Goal: Task Accomplishment & Management: Use online tool/utility

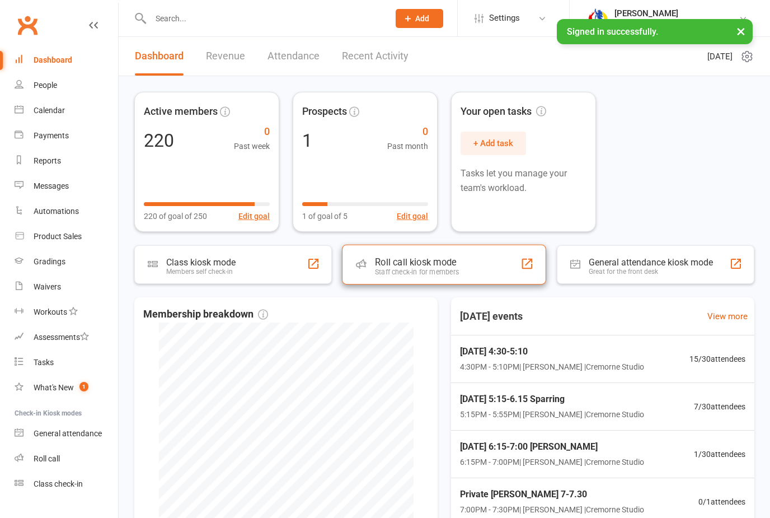
click at [406, 268] on div "Staff check-in for members" at bounding box center [417, 272] width 84 height 8
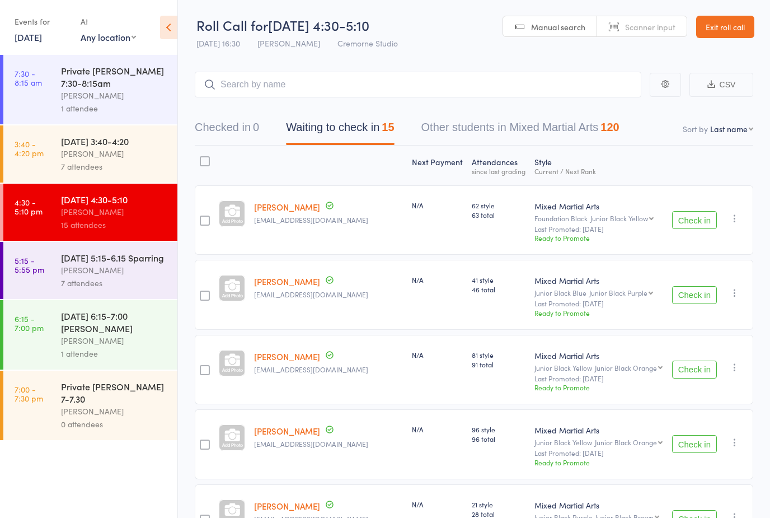
click at [78, 159] on div "[PERSON_NAME]" at bounding box center [114, 153] width 107 height 13
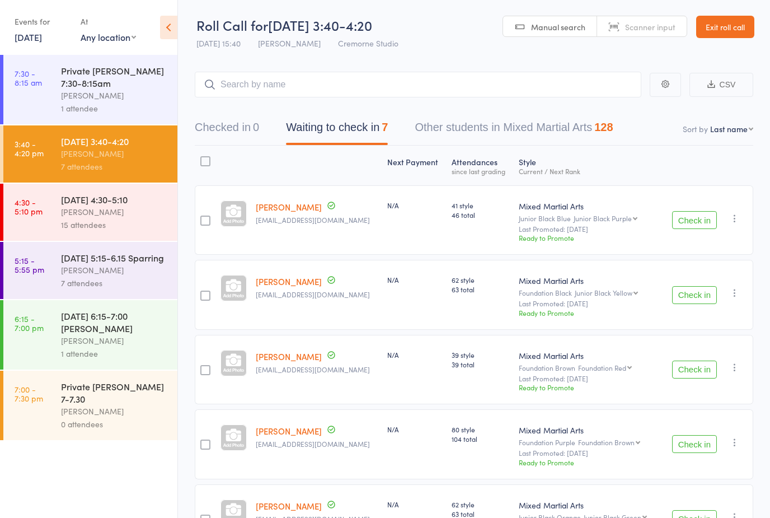
click at [692, 228] on button "Check in" at bounding box center [694, 220] width 45 height 18
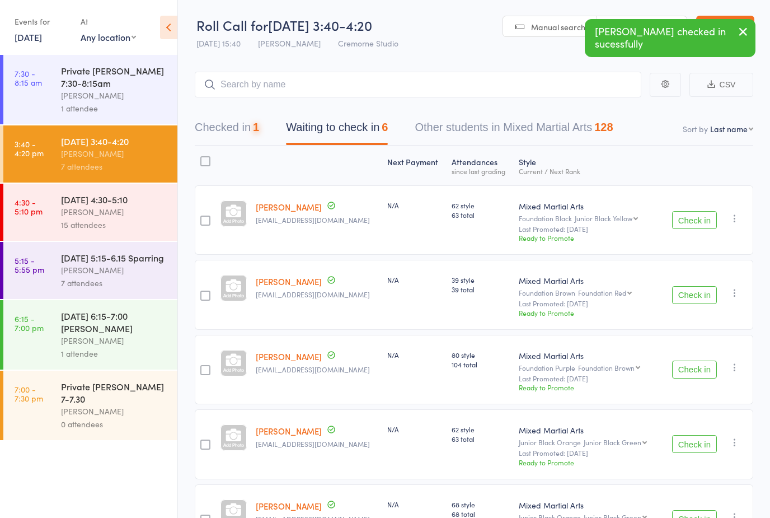
click at [692, 228] on button "Check in" at bounding box center [694, 220] width 45 height 18
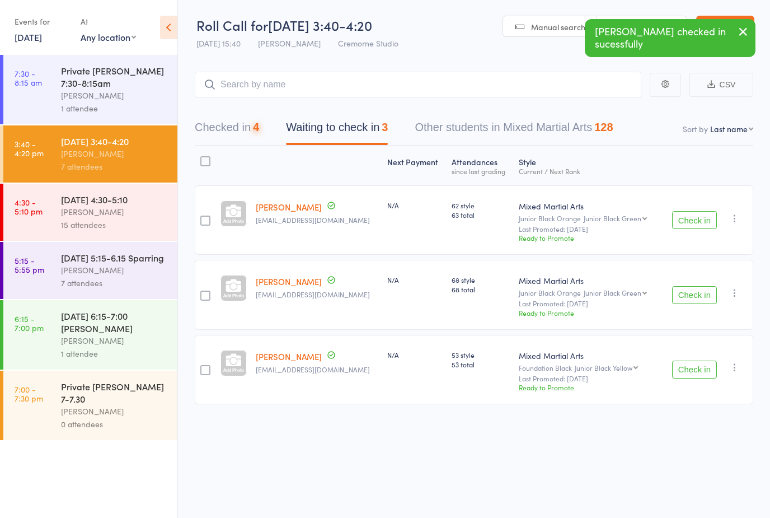
click at [692, 228] on button "Check in" at bounding box center [694, 220] width 45 height 18
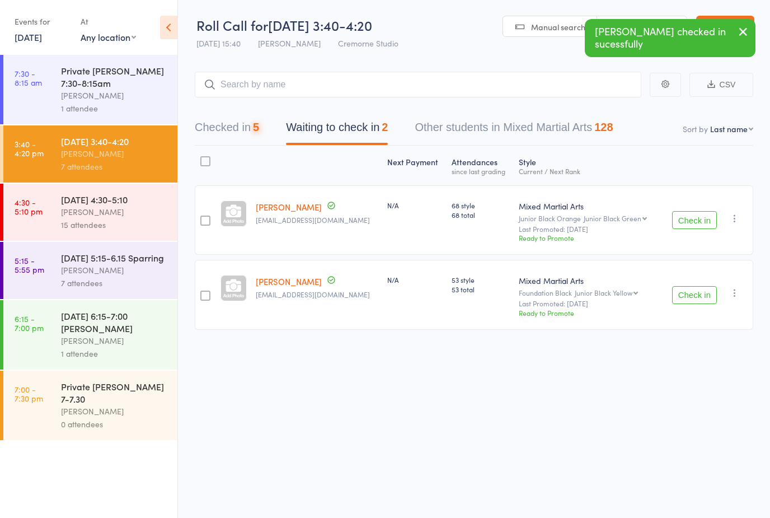
click at [692, 227] on button "Check in" at bounding box center [694, 220] width 45 height 18
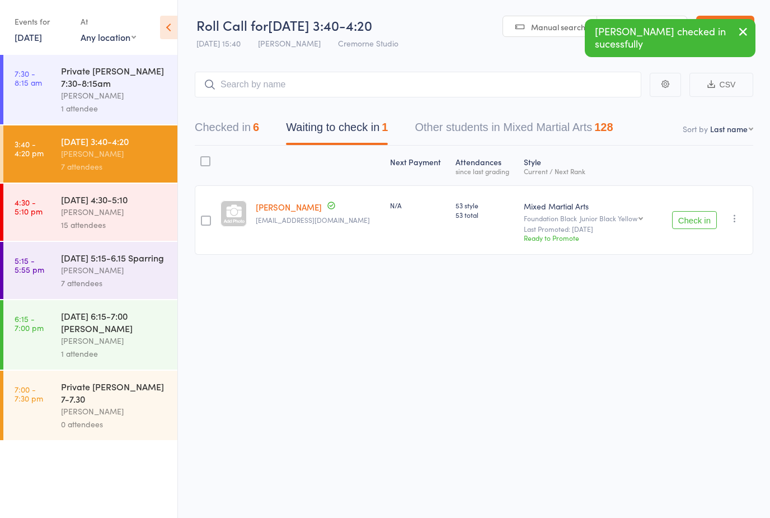
click at [692, 227] on button "Check in" at bounding box center [694, 220] width 45 height 18
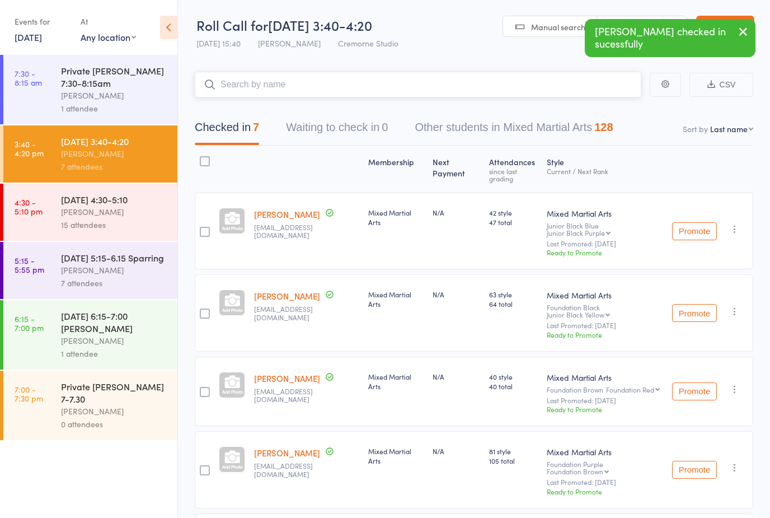
click at [281, 90] on input "search" at bounding box center [418, 85] width 447 height 26
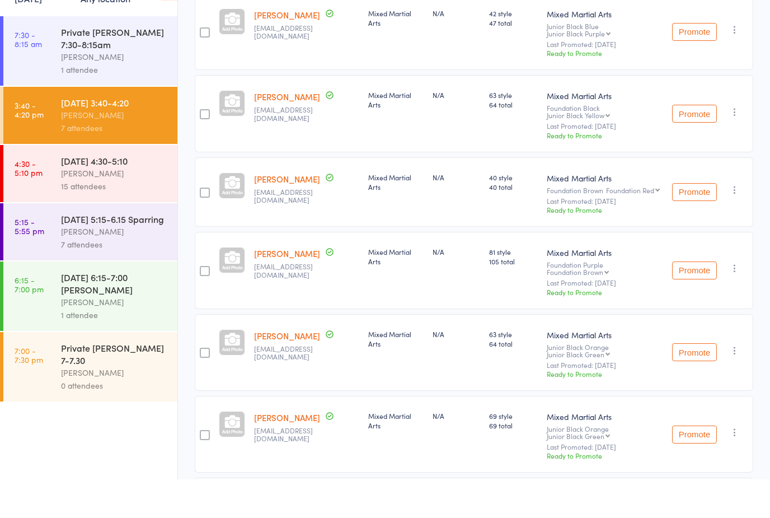
scroll to position [162, 0]
click at [108, 193] on div "[DATE] 4:30-5:10" at bounding box center [114, 199] width 107 height 12
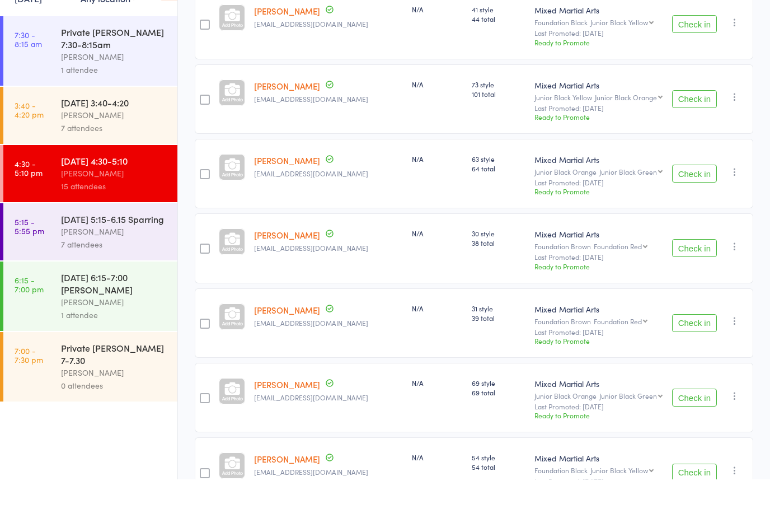
scroll to position [839, 0]
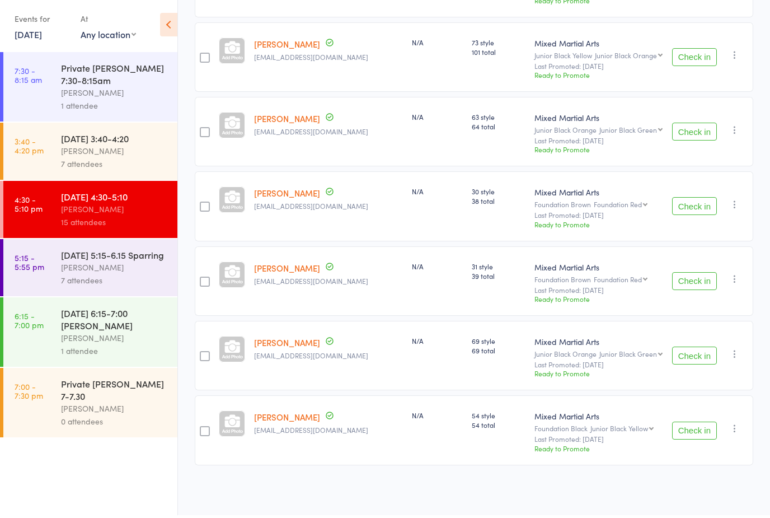
click at [696, 355] on button "Check in" at bounding box center [694, 358] width 45 height 18
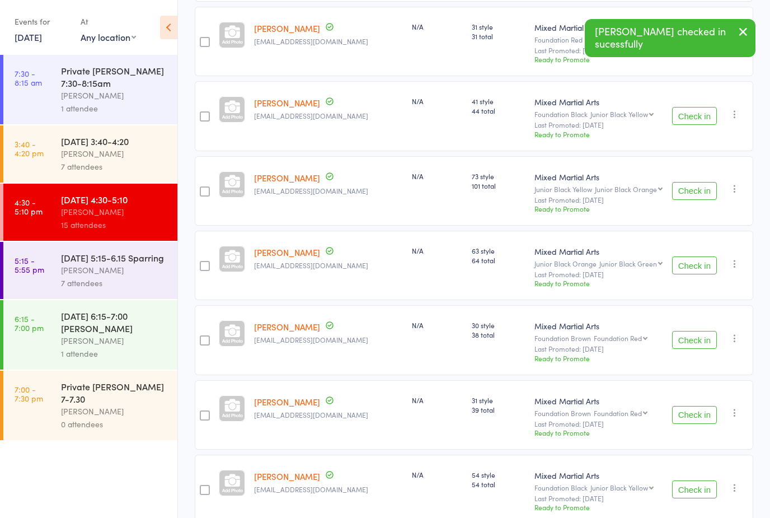
scroll to position [700, 0]
click at [703, 274] on button "Check in" at bounding box center [694, 267] width 45 height 18
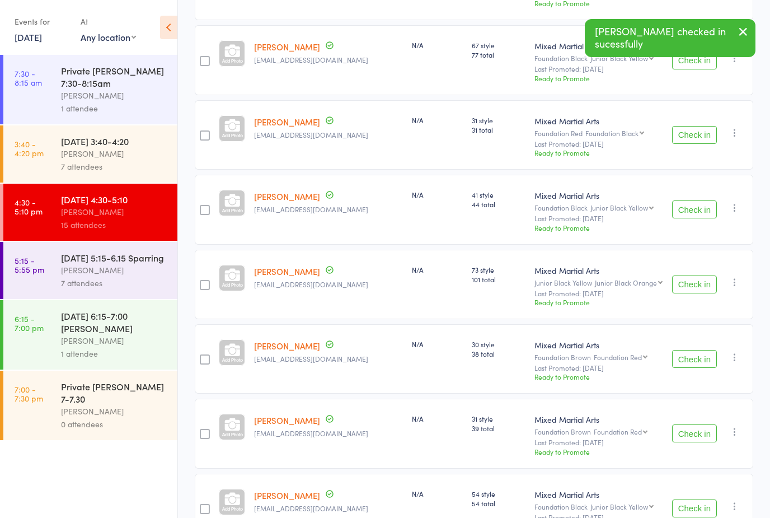
scroll to position [607, 0]
click at [694, 216] on button "Check in" at bounding box center [694, 209] width 45 height 18
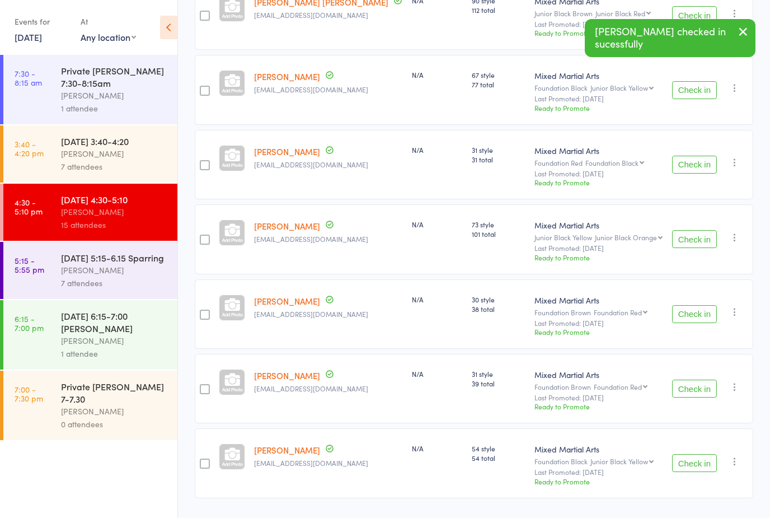
click at [686, 170] on button "Check in" at bounding box center [694, 165] width 45 height 18
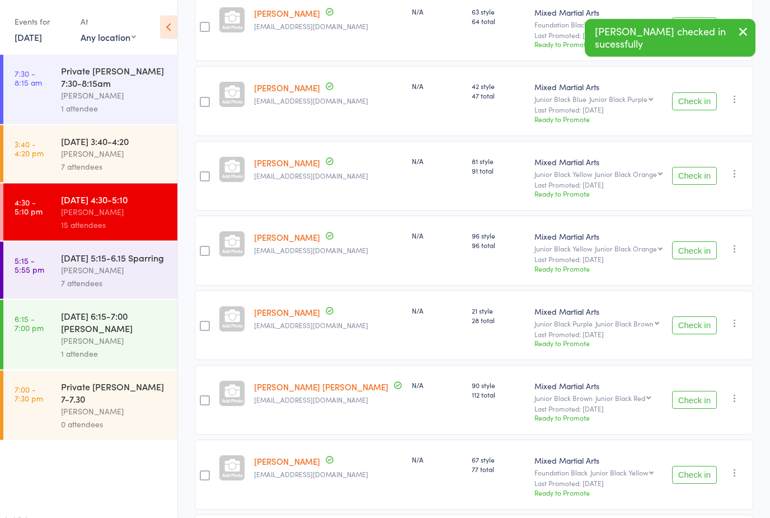
scroll to position [194, 0]
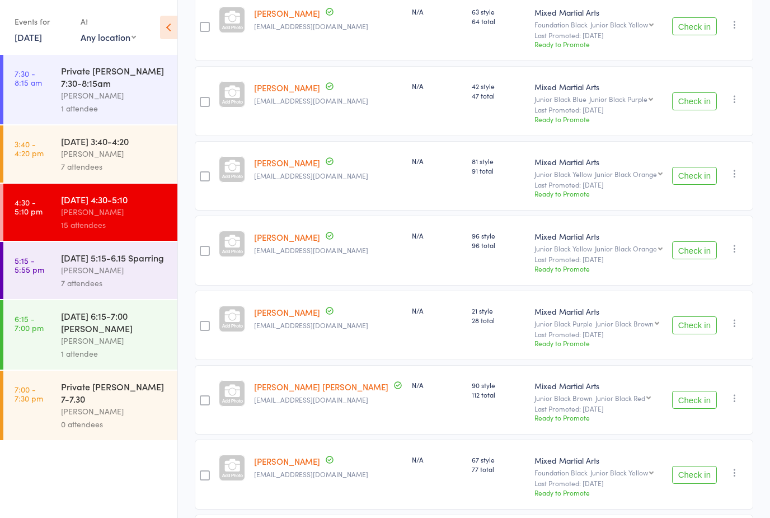
click at [688, 106] on button "Check in" at bounding box center [694, 101] width 45 height 18
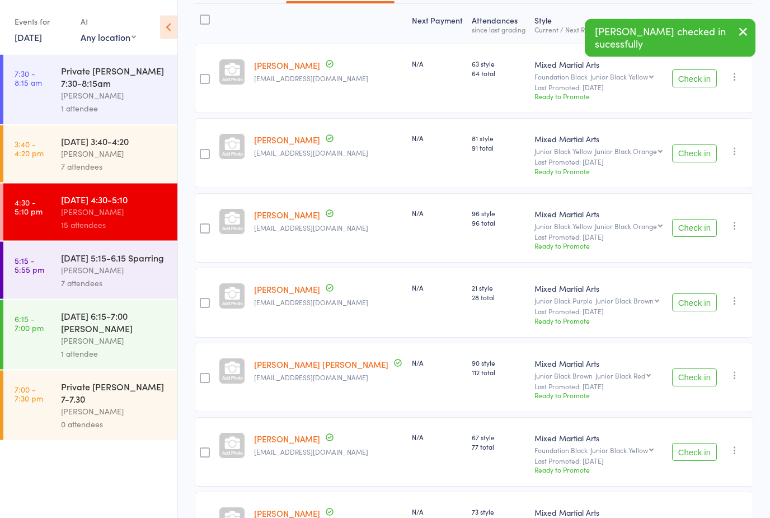
scroll to position [106, 0]
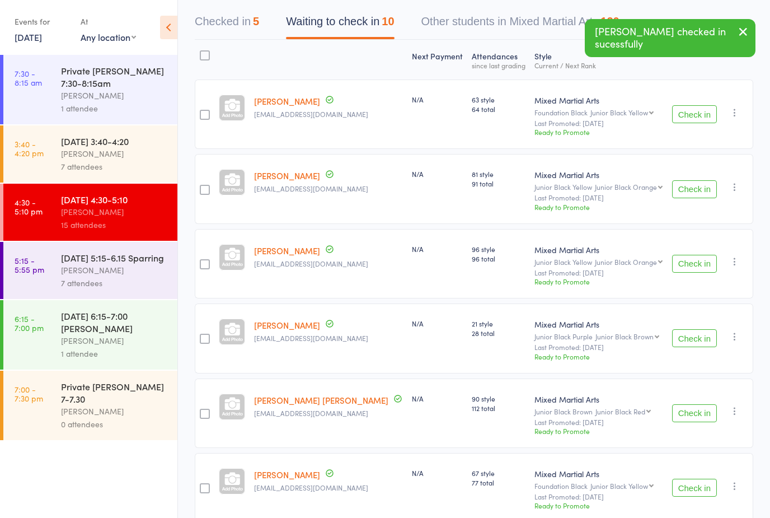
click at [692, 121] on button "Check in" at bounding box center [694, 114] width 45 height 18
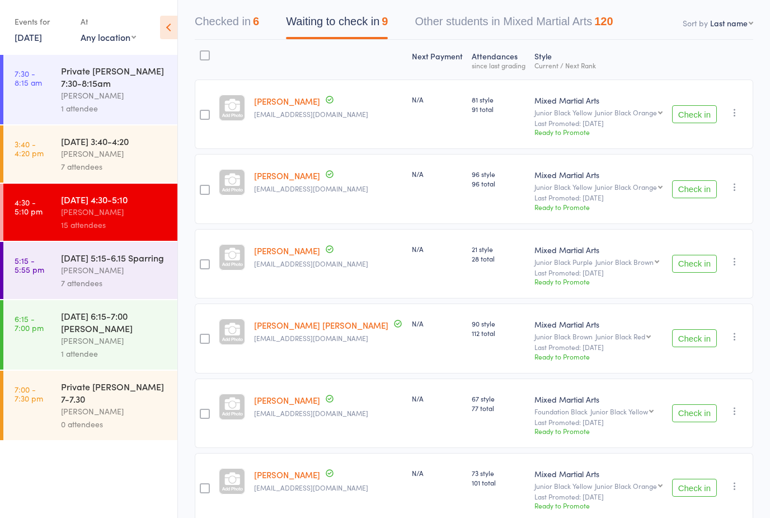
drag, startPoint x: 102, startPoint y: 159, endPoint x: 98, endPoint y: 186, distance: 27.7
click at [102, 159] on div "[PERSON_NAME]" at bounding box center [114, 153] width 107 height 13
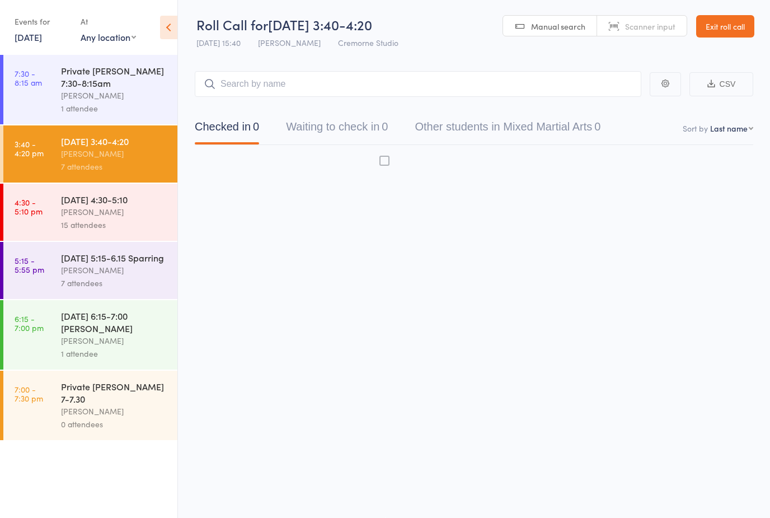
scroll to position [8, 0]
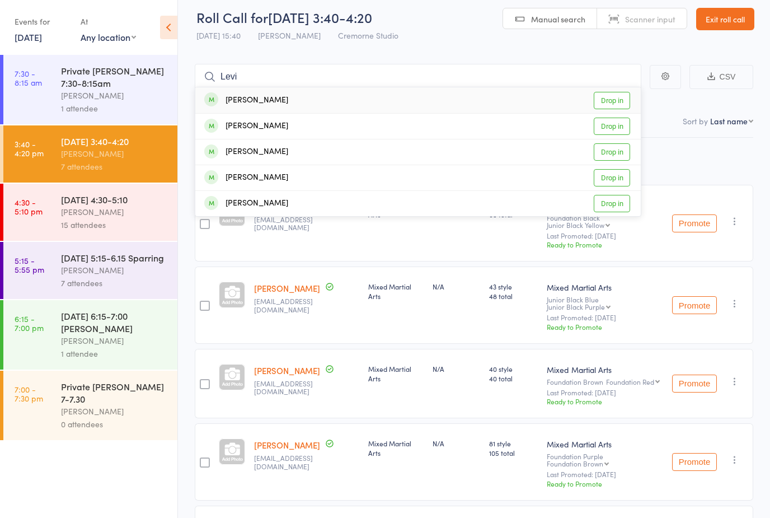
type input "Levi"
click at [603, 102] on link "Drop in" at bounding box center [612, 100] width 36 height 17
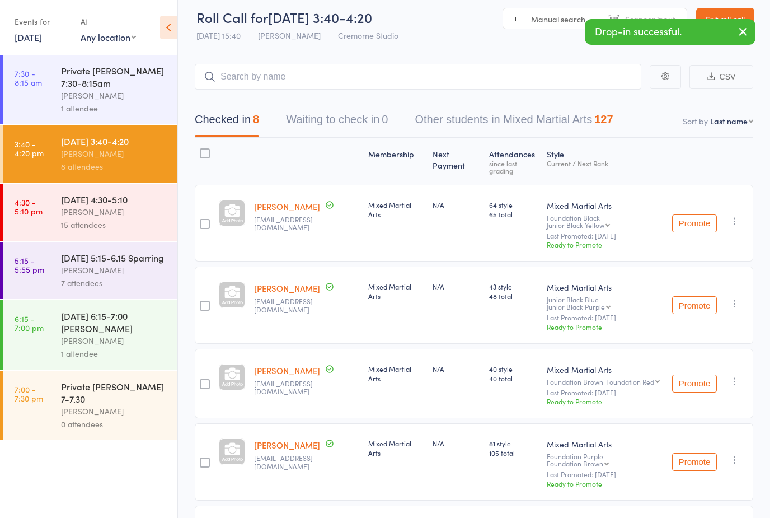
click at [84, 218] on div "[PERSON_NAME]" at bounding box center [114, 211] width 107 height 13
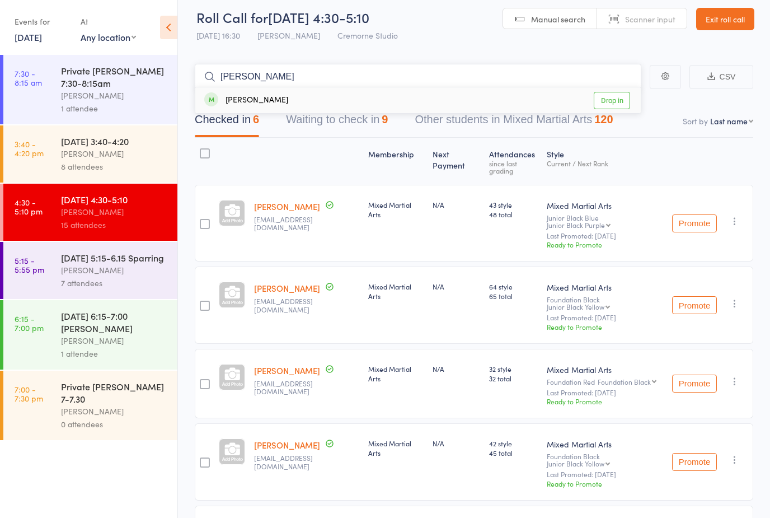
type input "David"
click at [617, 106] on link "Drop in" at bounding box center [612, 100] width 36 height 17
